Goal: Transaction & Acquisition: Book appointment/travel/reservation

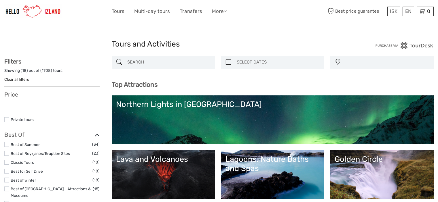
select select
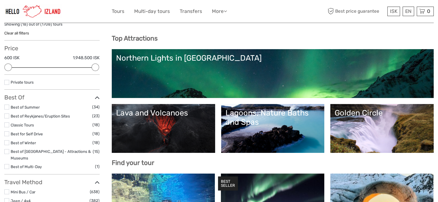
scroll to position [68, 0]
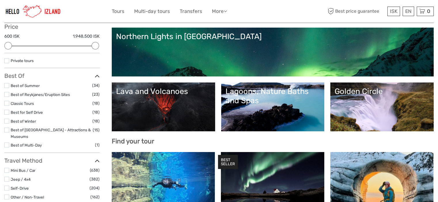
click at [7, 121] on label at bounding box center [6, 121] width 5 height 5
click at [0, 0] on input "checkbox" at bounding box center [0, 0] width 0 height 0
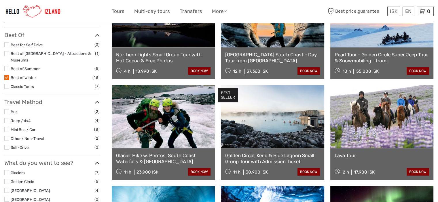
scroll to position [111, 0]
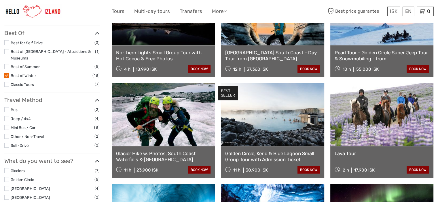
click at [5, 107] on label at bounding box center [6, 109] width 5 height 5
click at [0, 0] on input "checkbox" at bounding box center [0, 0] width 0 height 0
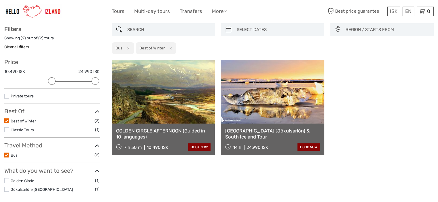
scroll to position [47, 0]
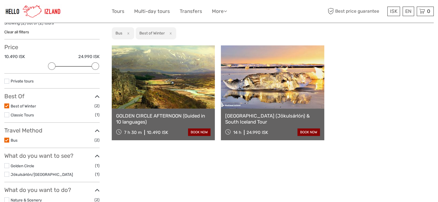
click at [171, 116] on link "GOLDEN CIRCLE AFTERNOON (Guided in 10 languages)" at bounding box center [163, 119] width 94 height 12
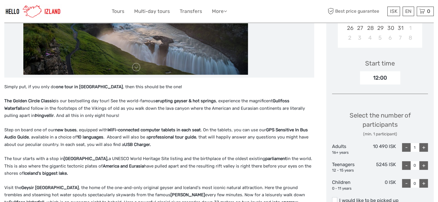
scroll to position [165, 0]
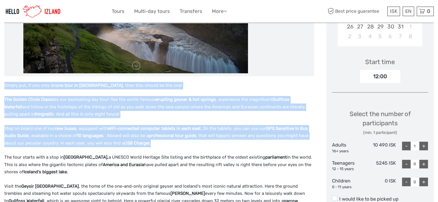
drag, startPoint x: 4, startPoint y: 85, endPoint x: 171, endPoint y: 144, distance: 176.2
click at [171, 144] on div "Simply put, if you only do one tour in Iceland , then this should be the one! T…" at bounding box center [159, 164] width 310 height 164
copy div "Simply put, if you only do one tour in Iceland , then this should be the one! T…"
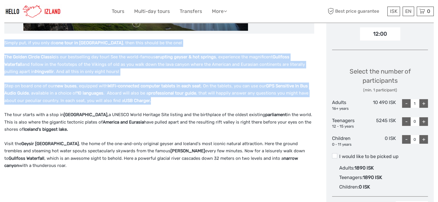
scroll to position [208, 0]
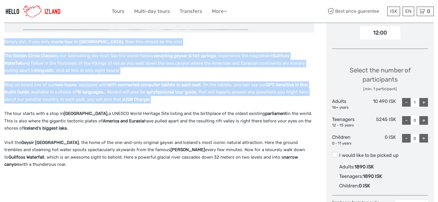
drag, startPoint x: 5, startPoint y: 112, endPoint x: 83, endPoint y: 162, distance: 92.7
click at [83, 162] on div "Simply put, if you only do one tour in Iceland , then this should be the one! T…" at bounding box center [159, 120] width 310 height 164
copy div "The tour starts with a stop in Þingvellir National Park, a UNESCO World Heritag…"
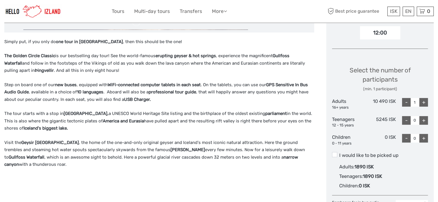
click at [155, 177] on p at bounding box center [159, 178] width 310 height 7
drag, startPoint x: 369, startPoint y: 102, endPoint x: 397, endPoint y: 98, distance: 28.5
click at [397, 98] on div "Select the number of participants (min. 1 participant) Adults 16+ years 10 490 …" at bounding box center [380, 103] width 96 height 91
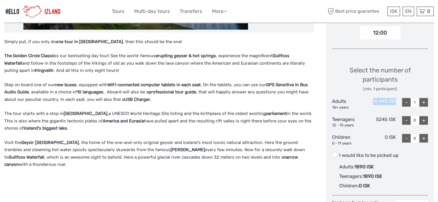
copy div "10 490 ISK"
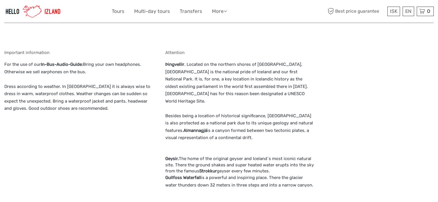
scroll to position [528, 0]
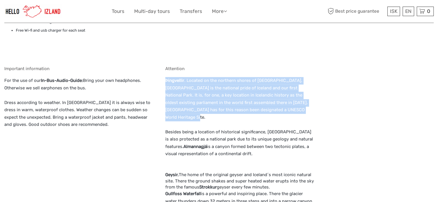
drag, startPoint x: 162, startPoint y: 80, endPoint x: 260, endPoint y: 108, distance: 102.0
click at [260, 108] on div "What is included In bus audio guide with a choice of 10 languages (English, Fre…" at bounding box center [159, 109] width 310 height 262
copy p "Þingvellir . Located on the northern shores of lake Þingvallavatn, Þingvellir i…"
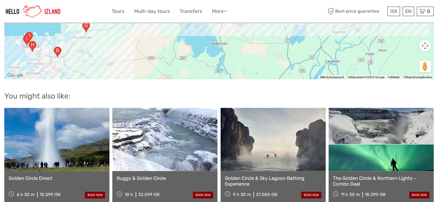
scroll to position [862, 0]
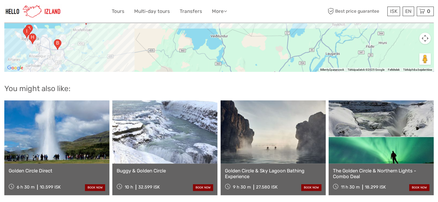
click at [376, 168] on link "The Golden Circle & Northern Lights - Combo Deal" at bounding box center [381, 174] width 96 height 12
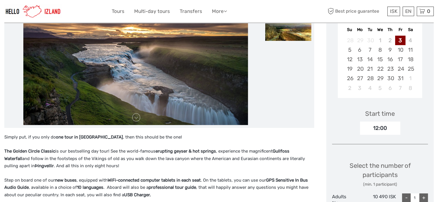
scroll to position [57, 0]
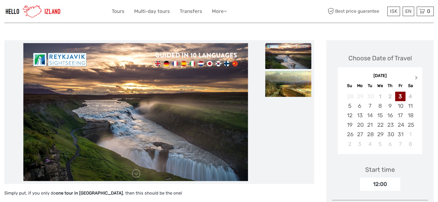
click at [417, 75] on button "Next Month" at bounding box center [416, 79] width 9 height 9
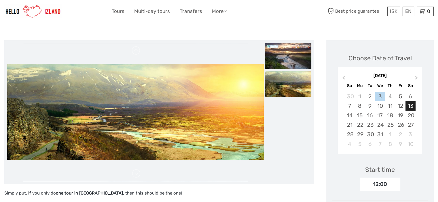
click at [408, 105] on div "13" at bounding box center [410, 105] width 10 height 9
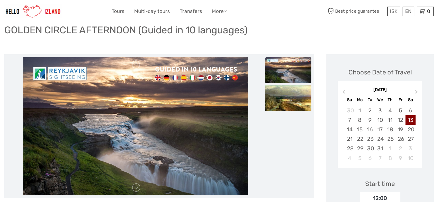
scroll to position [0, 0]
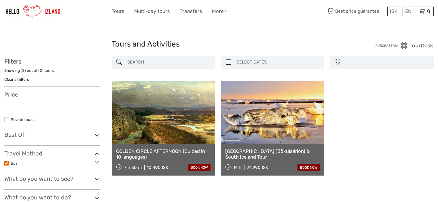
select select
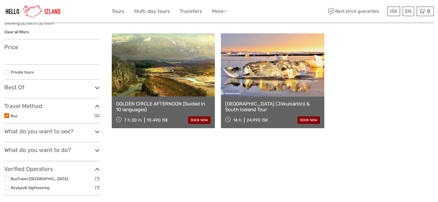
select select
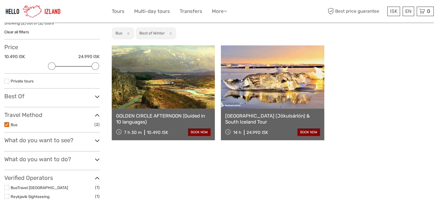
scroll to position [0, 0]
click at [283, 117] on link "[GEOGRAPHIC_DATA] (Jökulsárlón) & South Iceland Tour" at bounding box center [272, 119] width 94 height 12
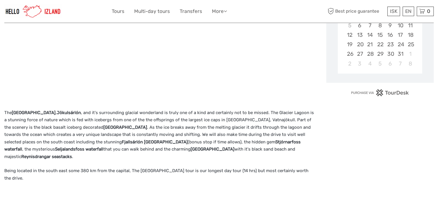
scroll to position [122, 0]
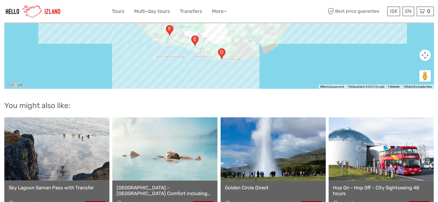
scroll to position [639, 0]
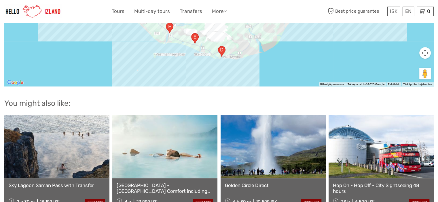
click at [57, 183] on link "Sky Lagoon Saman Pass with Transfer" at bounding box center [57, 186] width 96 height 6
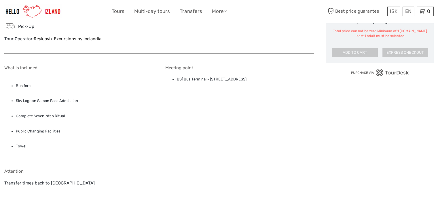
scroll to position [372, 0]
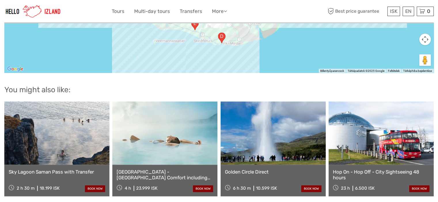
scroll to position [693, 0]
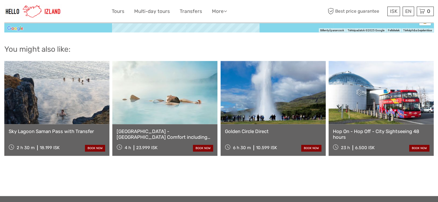
click at [261, 129] on link "Golden Circle Direct" at bounding box center [273, 132] width 96 height 6
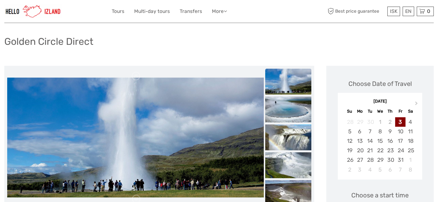
scroll to position [112, 0]
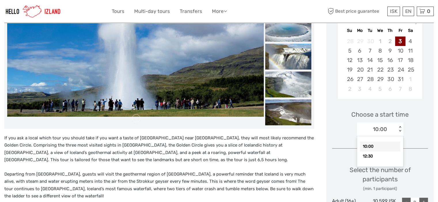
click at [400, 124] on div "10:00 < >" at bounding box center [380, 130] width 46 height 14
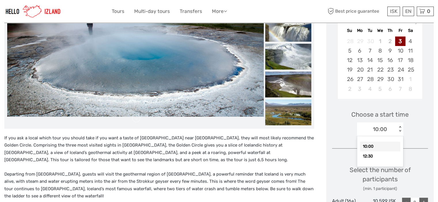
click at [328, 109] on div "Choose Date of Travel Next Month October 2025 Su Mo Tu We Th Fr Sa 28 29 30 1 2…" at bounding box center [379, 165] width 107 height 361
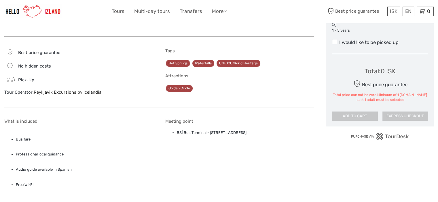
scroll to position [347, 0]
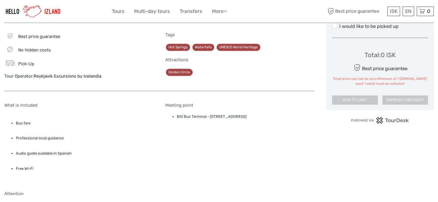
drag, startPoint x: 210, startPoint y: 115, endPoint x: 272, endPoint y: 122, distance: 62.2
click at [272, 122] on div "Meeting point BSÍ Bus Terminal - Vatnsmýrarvegur 10, Reykjavík, 101" at bounding box center [239, 143] width 149 height 80
copy li "Vatnsmýrarvegur 10, Reykjavík, 101"
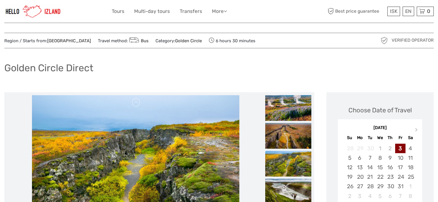
scroll to position [6, 0]
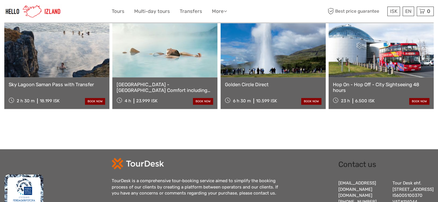
scroll to position [720, 0]
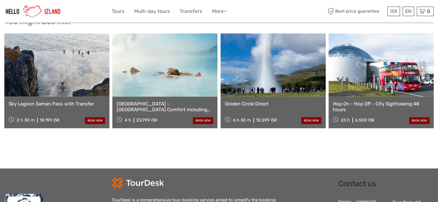
click at [176, 101] on link "[GEOGRAPHIC_DATA] - [GEOGRAPHIC_DATA] Comfort including admission" at bounding box center [164, 107] width 96 height 12
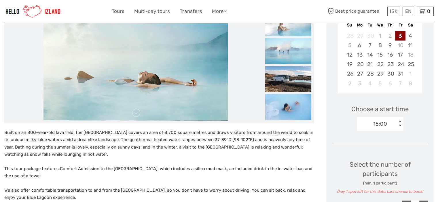
scroll to position [121, 0]
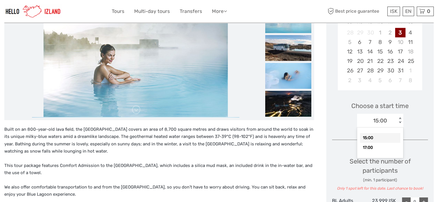
click at [398, 116] on div "15:00 < >" at bounding box center [380, 121] width 46 height 14
click at [416, 114] on div "Choose a start time option 15:00 selected, 1 of 2. 2 results available. Use Up …" at bounding box center [380, 112] width 96 height 37
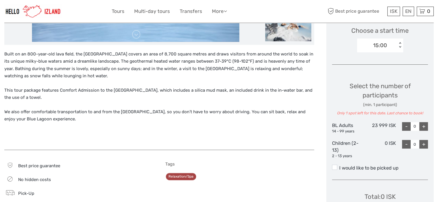
scroll to position [198, 0]
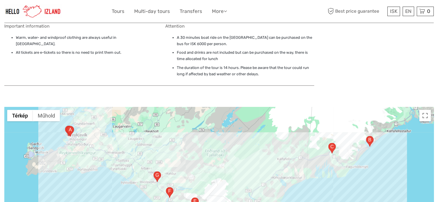
scroll to position [482, 0]
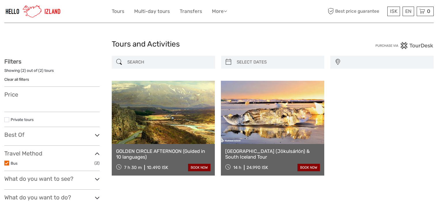
select select
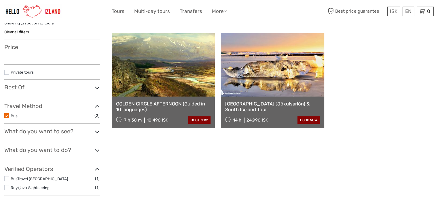
select select
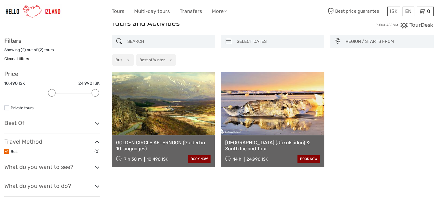
scroll to position [130, 0]
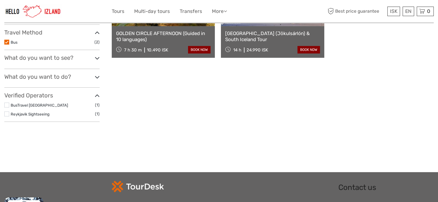
click at [5, 114] on label at bounding box center [6, 114] width 5 height 5
click at [0, 0] on input "checkbox" at bounding box center [0, 0] width 0 height 0
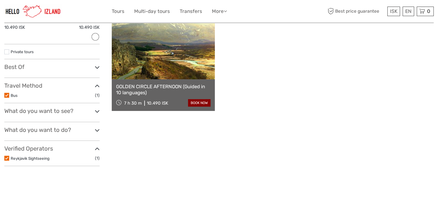
scroll to position [78, 0]
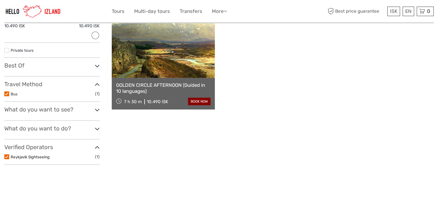
click at [39, 155] on link "Reykjavik Sightseeing" at bounding box center [30, 157] width 39 height 5
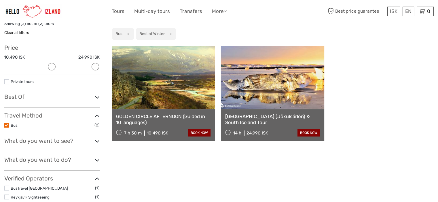
scroll to position [67, 0]
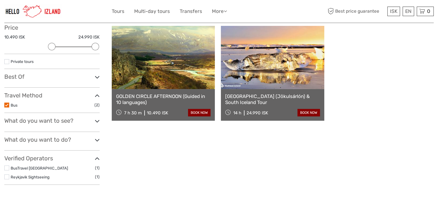
click at [181, 67] on link at bounding box center [163, 57] width 103 height 63
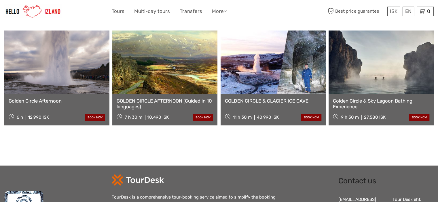
scroll to position [537, 0]
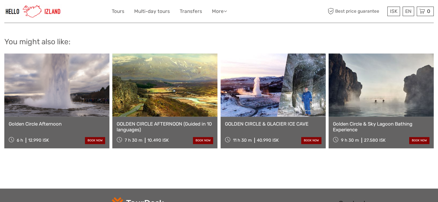
click at [384, 121] on link "Golden Circle & Sky Lagoon Bathing Experience" at bounding box center [381, 127] width 96 height 12
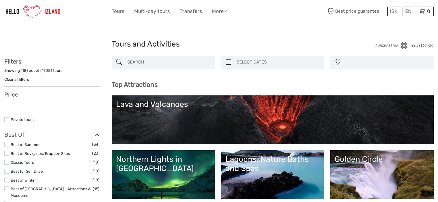
select select
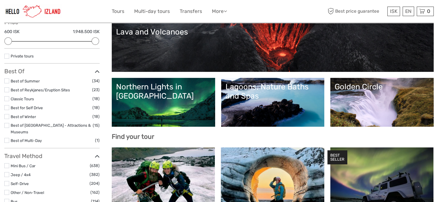
scroll to position [105, 0]
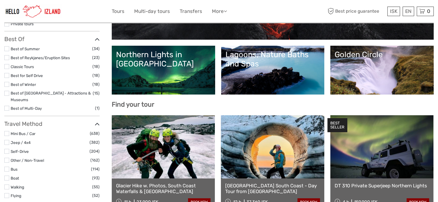
click at [152, 65] on link "Northern Lights in [GEOGRAPHIC_DATA]" at bounding box center [163, 70] width 95 height 40
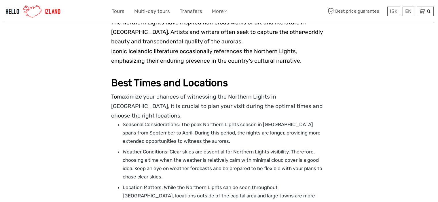
scroll to position [904, 0]
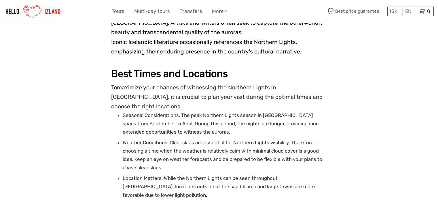
drag, startPoint x: 442, startPoint y: 19, endPoint x: 441, endPoint y: 133, distance: 113.9
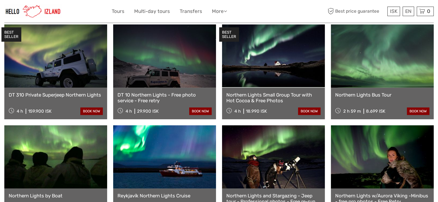
scroll to position [185, 0]
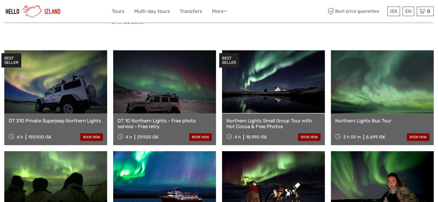
click at [376, 118] on link "Northern Lights Bus Tour" at bounding box center [382, 121] width 94 height 6
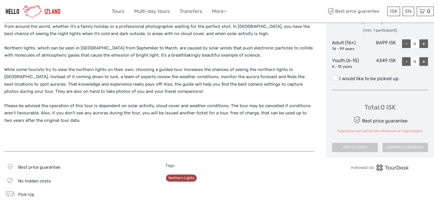
scroll to position [245, 0]
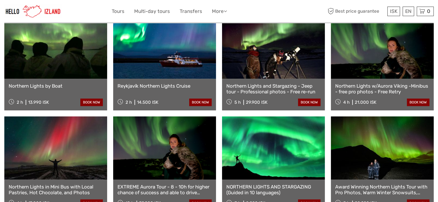
scroll to position [323, 0]
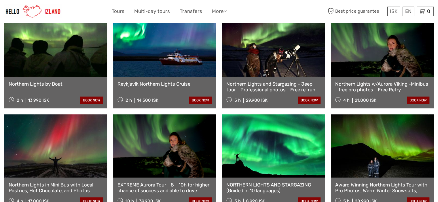
click at [283, 182] on link "NORTHERN LIGHTS AND STARGAZING (Guided in 10 languages)" at bounding box center [273, 188] width 94 height 12
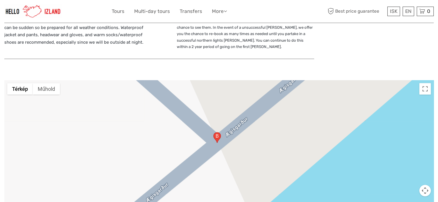
scroll to position [636, 0]
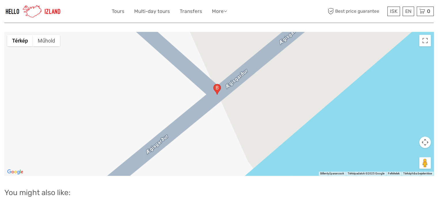
click at [237, 84] on div at bounding box center [218, 104] width 429 height 144
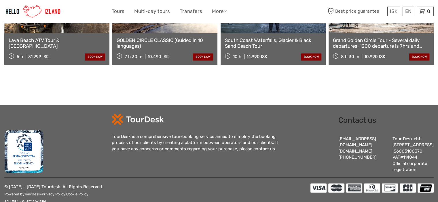
scroll to position [885, 0]
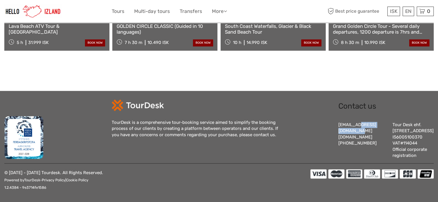
drag, startPoint x: 334, startPoint y: 115, endPoint x: 371, endPoint y: 114, distance: 36.6
click at [371, 114] on div "Contact us [EMAIL_ADDRESS][DOMAIN_NAME] [DOMAIN_NAME] [PHONE_NUMBER] Tour Desk …" at bounding box center [379, 130] width 107 height 60
copy div "[EMAIL_ADDRESS][DOMAIN_NAME]"
